Goal: Information Seeking & Learning: Learn about a topic

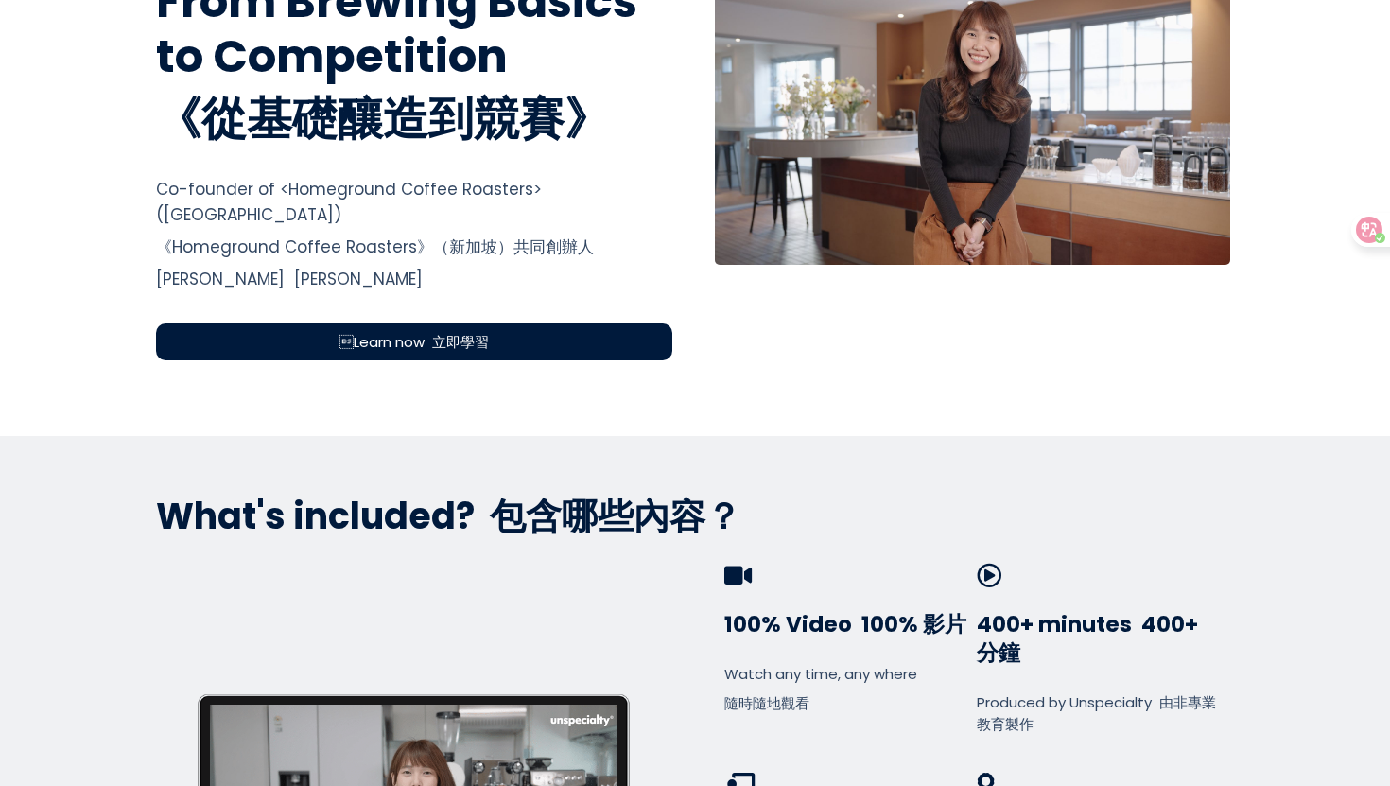
scroll to position [735, 0]
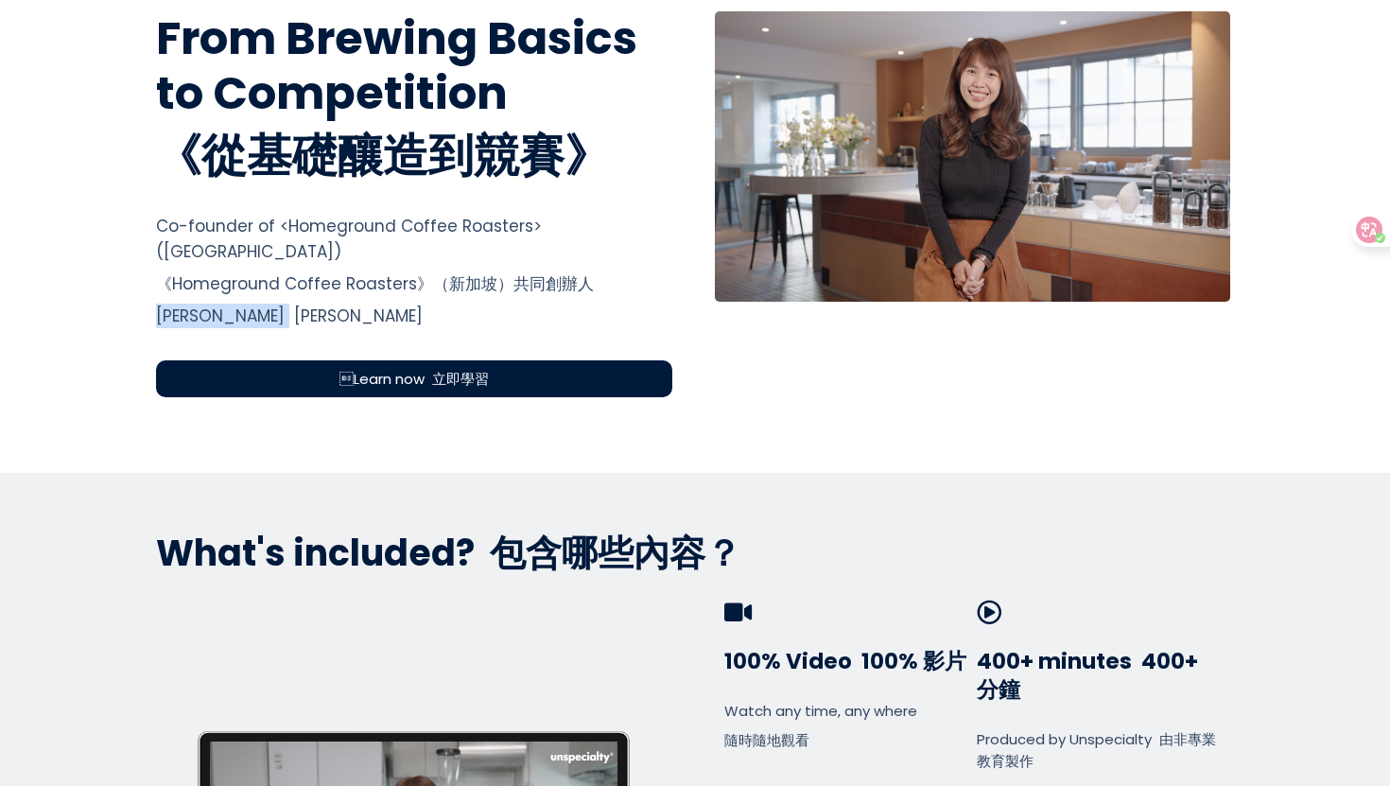
drag, startPoint x: 149, startPoint y: 292, endPoint x: 234, endPoint y: 293, distance: 84.2
click at [234, 293] on div "From Brewing Basics to Competition 《從基礎釀造到競賽》 From Brewing Basics to Competitio…" at bounding box center [414, 203] width 545 height 385
copy div "[PERSON_NAME]"
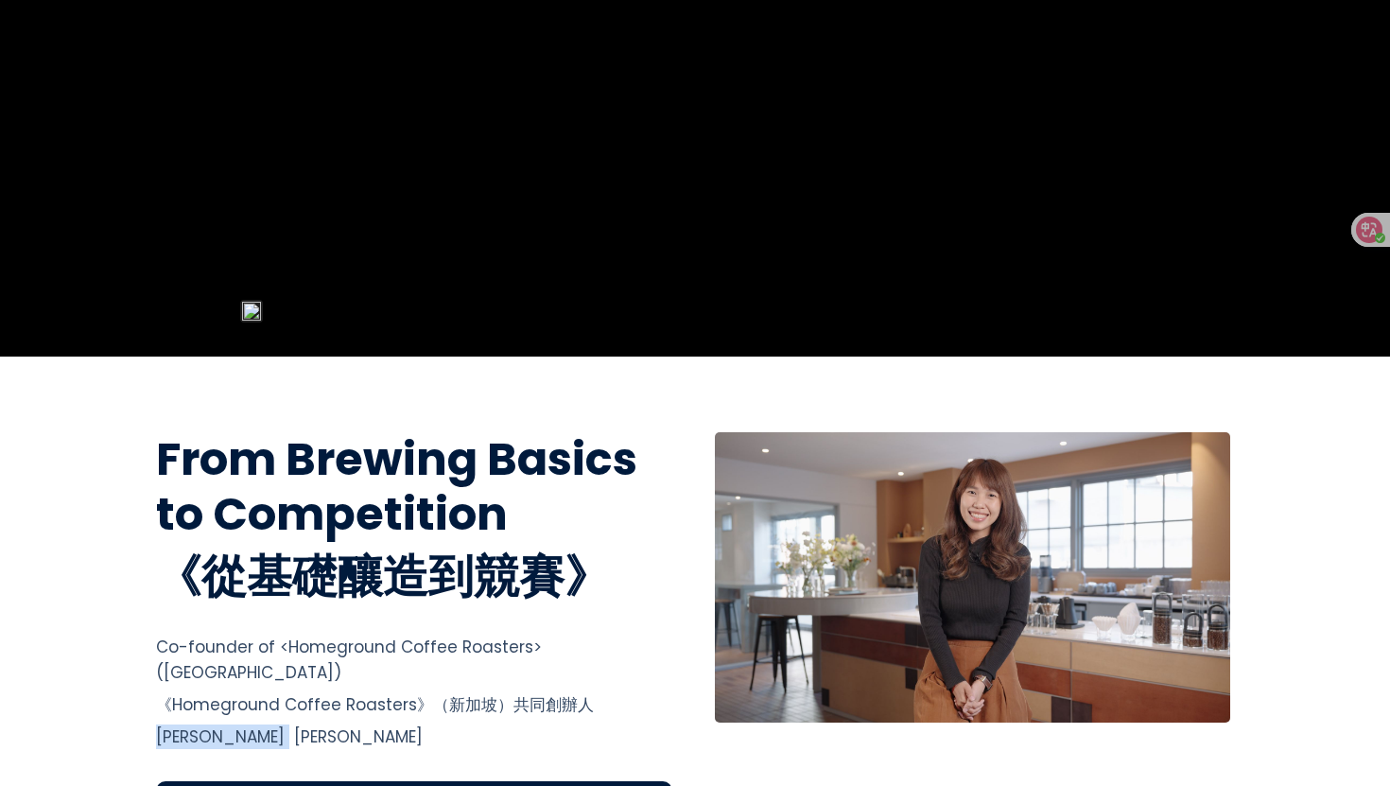
scroll to position [0, 0]
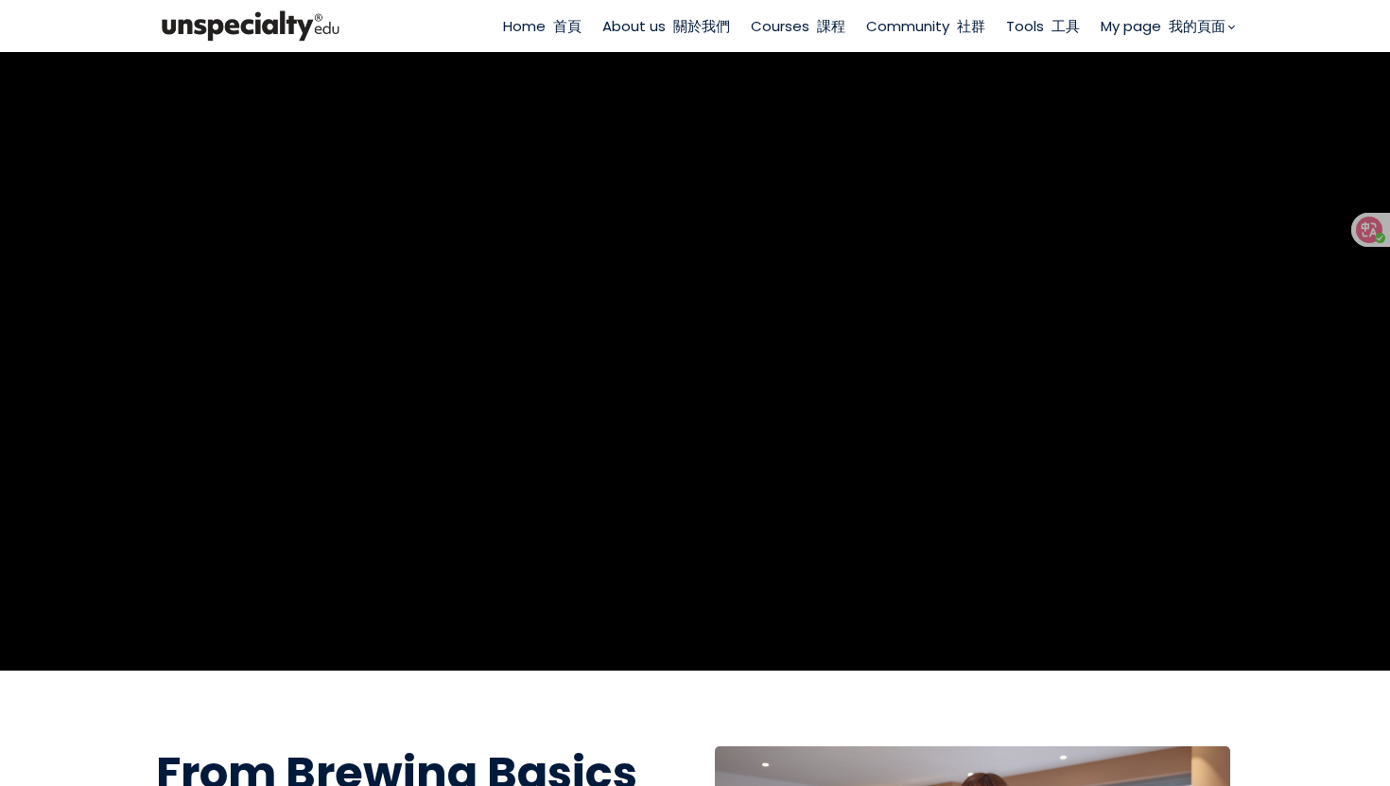
click at [779, 21] on span "Courses 課程" at bounding box center [798, 26] width 95 height 22
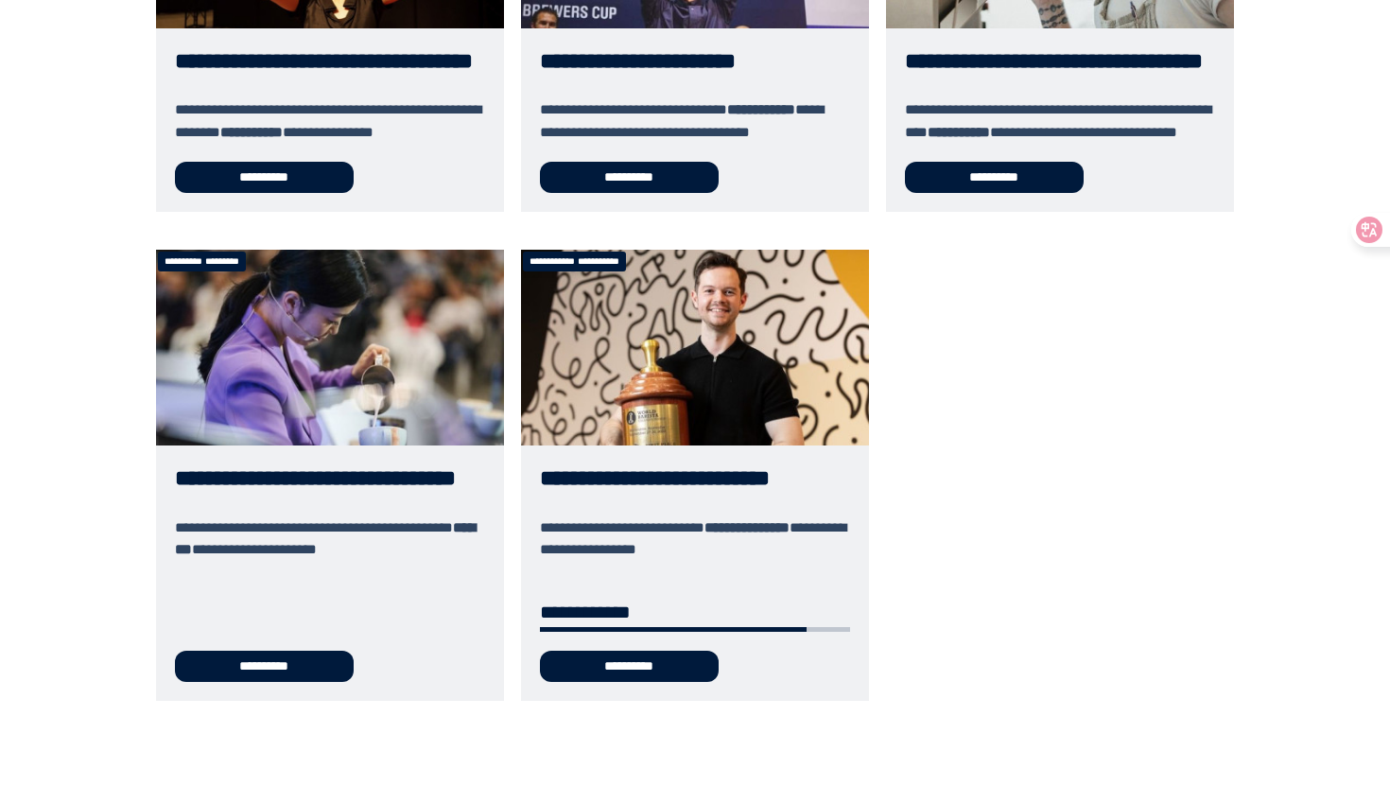
scroll to position [942, 0]
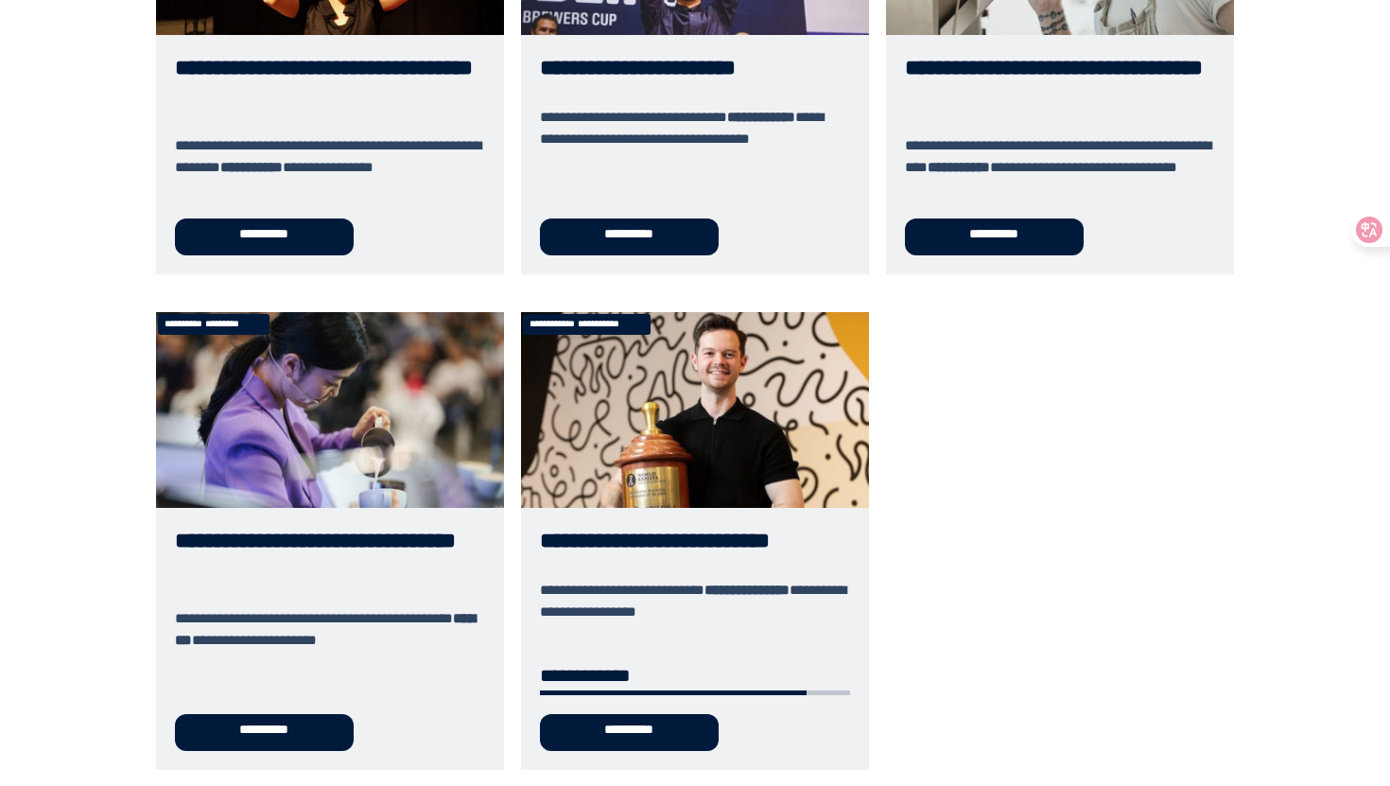
click at [716, 436] on link "**********" at bounding box center [695, 540] width 348 height 457
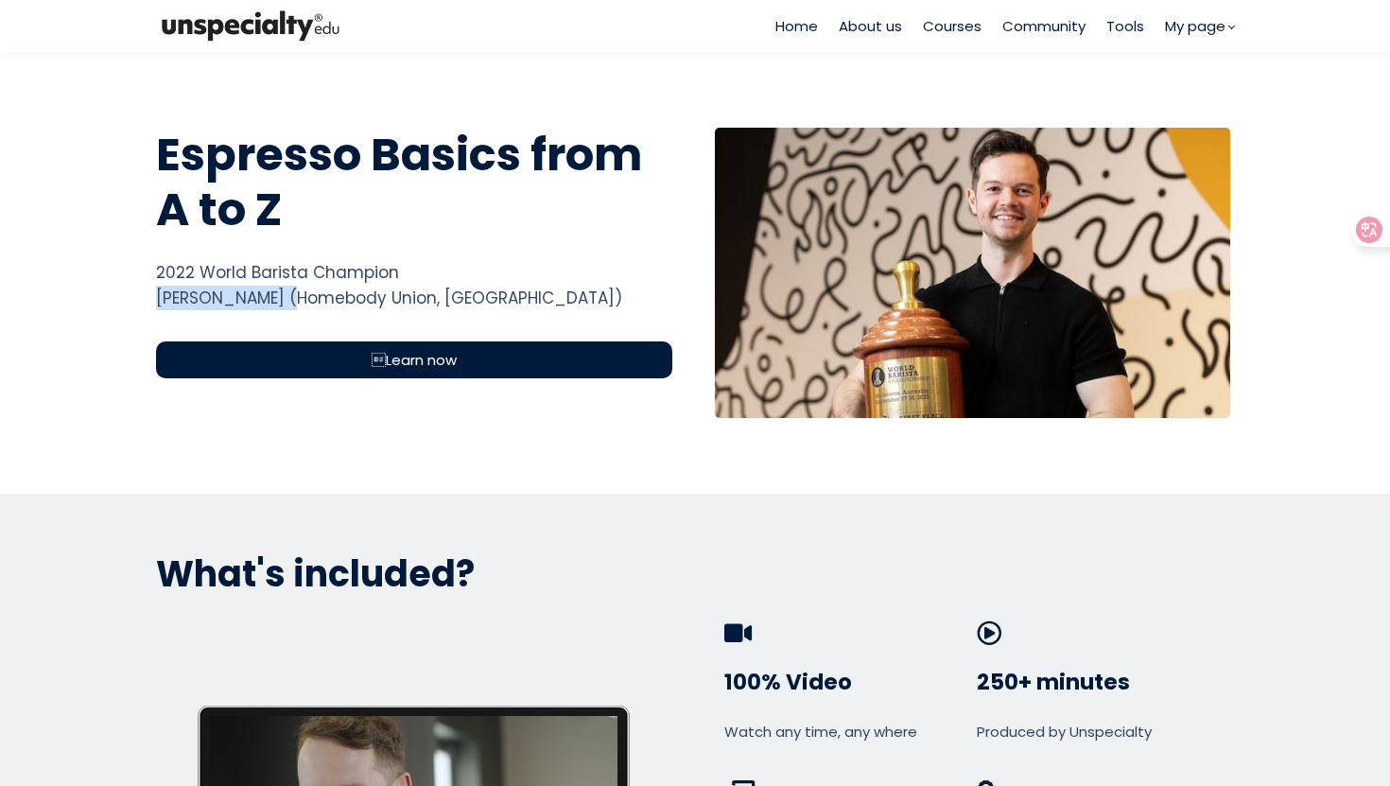
drag, startPoint x: 152, startPoint y: 301, endPoint x: 286, endPoint y: 299, distance: 133.4
click at [286, 299] on div "2022 World Barista Champion [PERSON_NAME] (Homebody [GEOGRAPHIC_DATA], [GEOGRAP…" at bounding box center [414, 285] width 516 height 50
copy div "[PERSON_NAME]"
